Goal: Task Accomplishment & Management: Complete application form

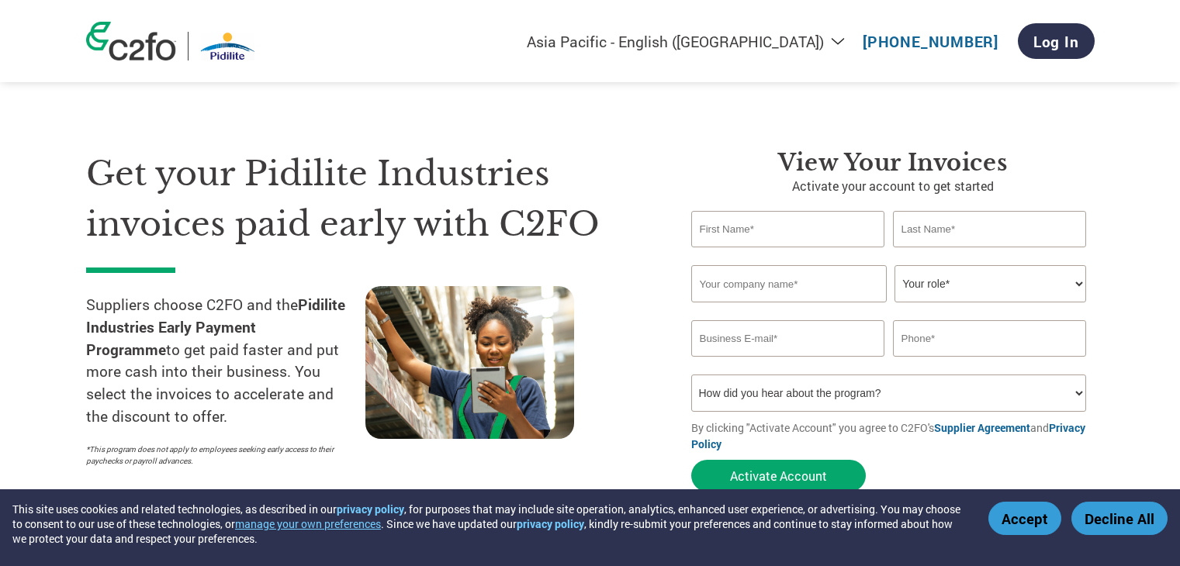
select select "en-IN"
click at [794, 291] on input "text" at bounding box center [789, 283] width 196 height 37
click at [774, 235] on input "text" at bounding box center [788, 229] width 194 height 36
type input "[PERSON_NAME]"
click at [1003, 240] on input "text" at bounding box center [990, 229] width 194 height 36
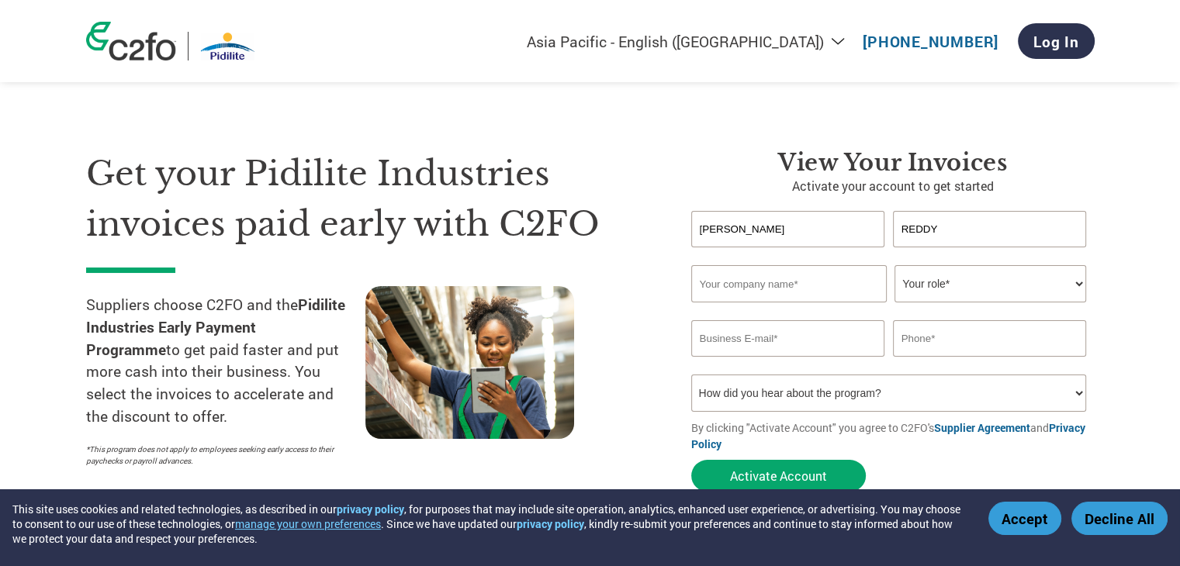
type input "REDDY"
click at [754, 289] on input "text" at bounding box center [789, 283] width 196 height 37
click at [1030, 521] on button "Accept" at bounding box center [1024, 518] width 73 height 33
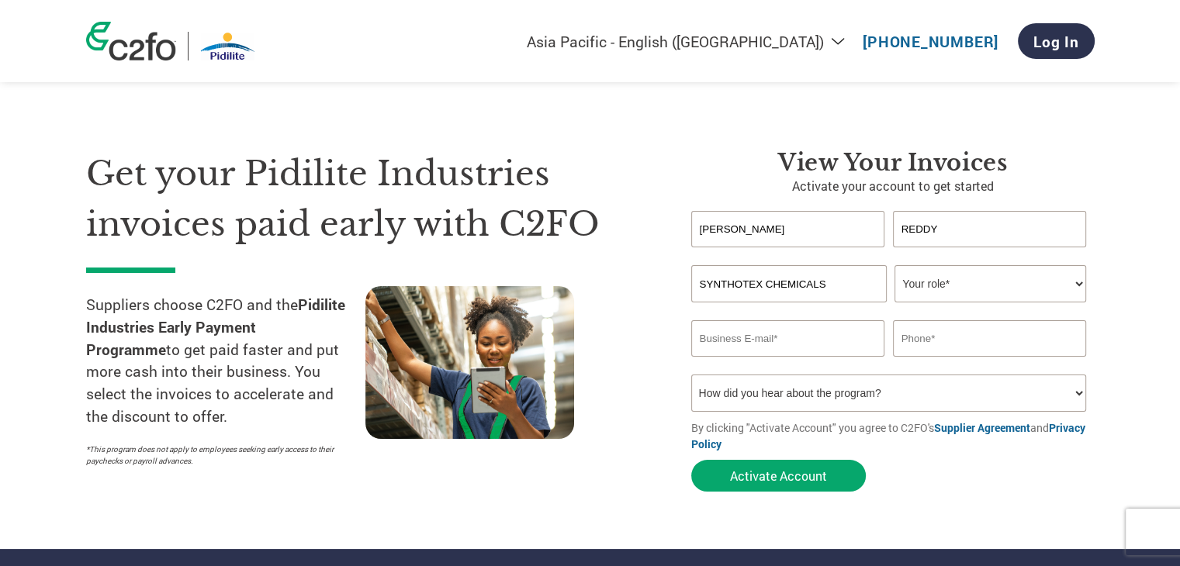
click at [837, 283] on input "SYNTHOTEX CHEMICALS" at bounding box center [789, 283] width 196 height 37
type input "SYNTHOTEX CHEMICALS PVT LTD"
click at [1080, 283] on select "Your role* CFO Controller Credit Manager Finance Director Treasurer CEO Preside…" at bounding box center [991, 283] width 192 height 37
click at [1081, 283] on select "Your role* CFO Controller Credit Manager Finance Director Treasurer CEO Preside…" at bounding box center [991, 283] width 192 height 37
click at [895, 265] on select "Your role* CFO Controller Credit Manager Finance Director Treasurer CEO Preside…" at bounding box center [991, 283] width 192 height 37
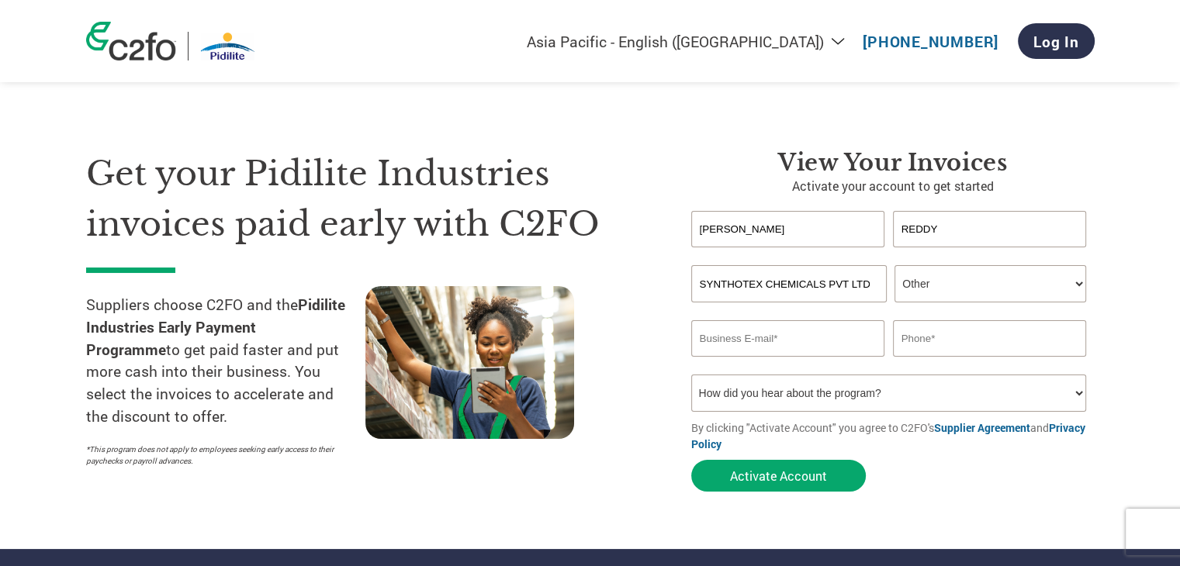
click at [1084, 289] on select "Your role* CFO Controller Credit Manager Finance Director Treasurer CEO Preside…" at bounding box center [991, 283] width 192 height 37
select select "OFFICE_MANAGER"
click at [895, 265] on select "Your role* CFO Controller Credit Manager Finance Director Treasurer CEO Preside…" at bounding box center [991, 283] width 192 height 37
click at [779, 345] on input "email" at bounding box center [788, 338] width 194 height 36
click at [754, 345] on input "synthote" at bounding box center [788, 338] width 194 height 36
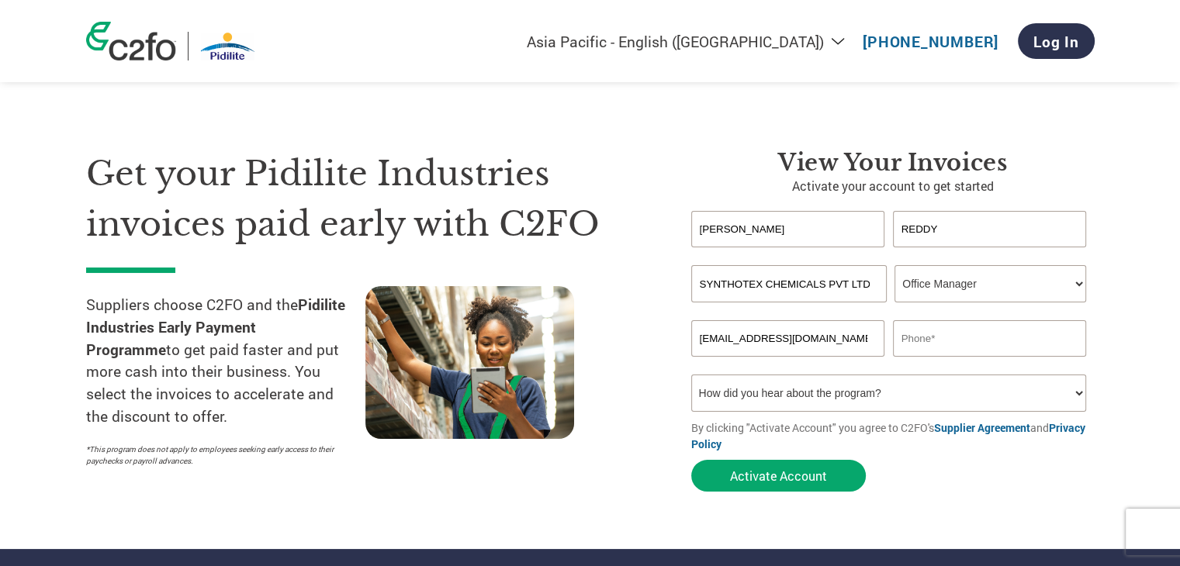
type input "[EMAIL_ADDRESS][DOMAIN_NAME]"
click at [978, 346] on input "text" at bounding box center [990, 338] width 194 height 36
type input "9920557683"
click at [1080, 396] on select "How did you hear about the program? Received a letter Email Social Media Online…" at bounding box center [889, 393] width 396 height 37
click at [691, 375] on select "How did you hear about the program? Received a letter Email Social Media Online…" at bounding box center [889, 393] width 396 height 37
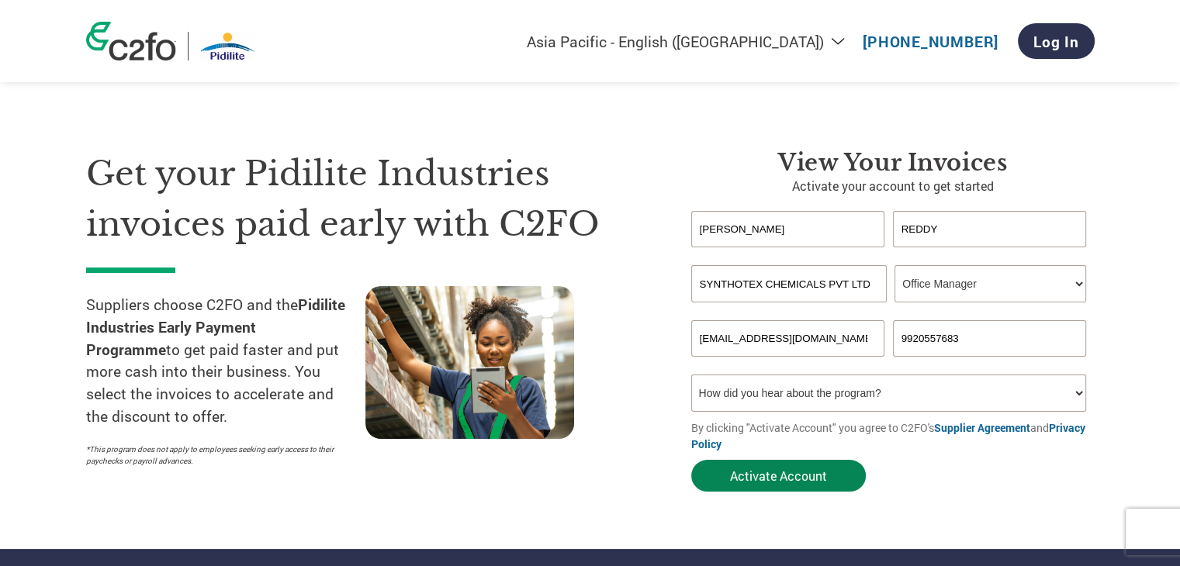
click at [777, 479] on button "Activate Account" at bounding box center [778, 476] width 175 height 32
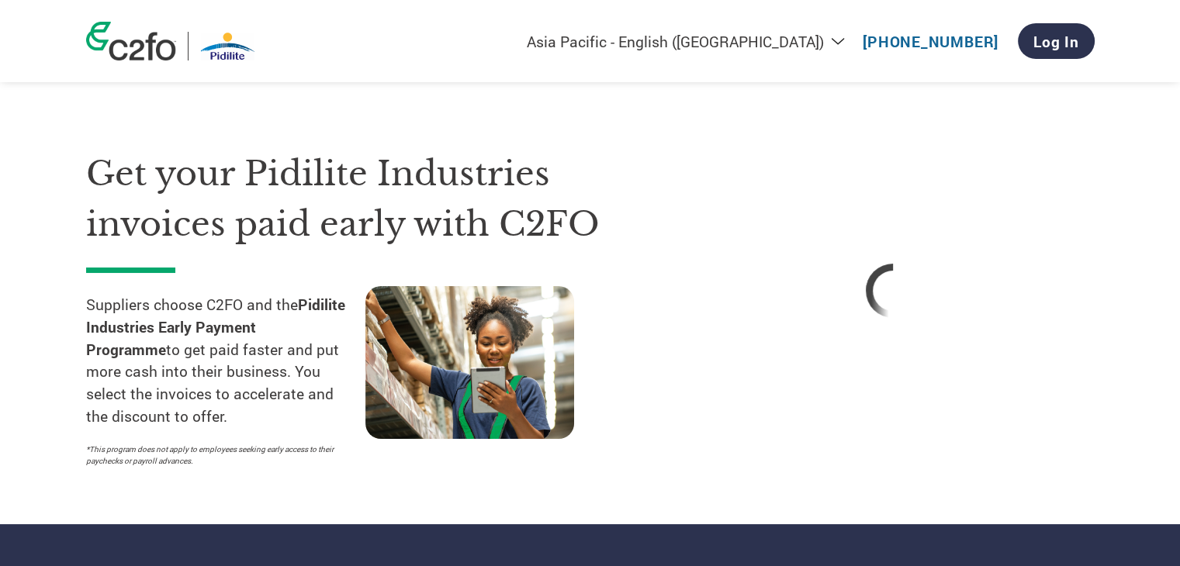
select select "en-IN"
